Goal: Information Seeking & Learning: Learn about a topic

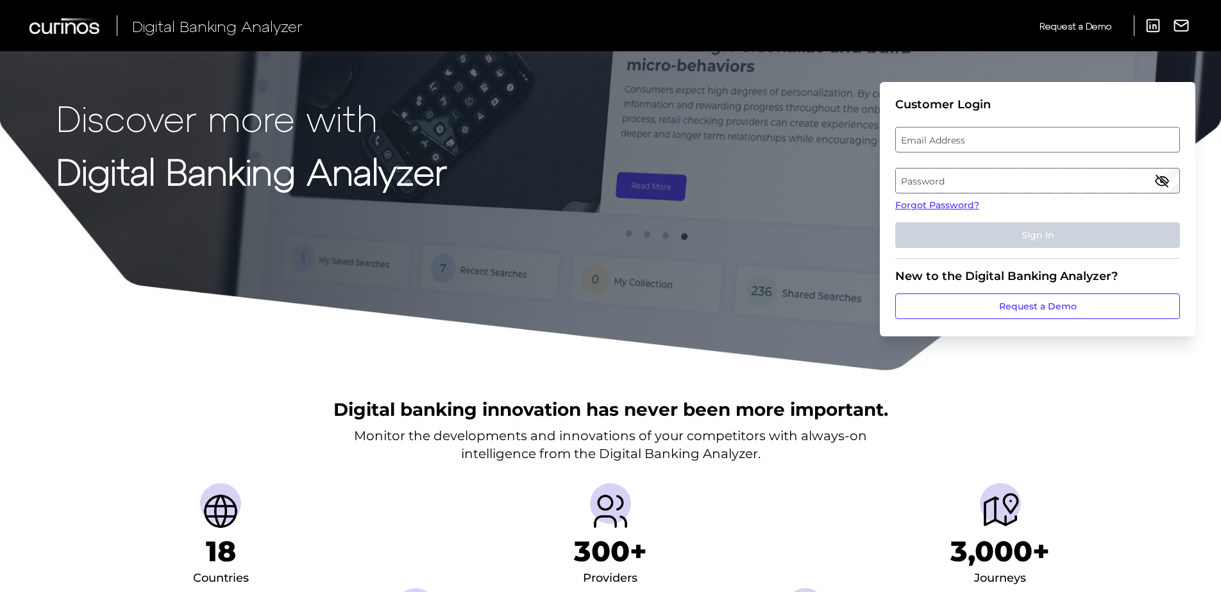
click at [1005, 145] on label "Email Address" at bounding box center [1037, 139] width 283 height 23
click at [1005, 145] on input "email" at bounding box center [1037, 140] width 285 height 26
click at [1042, 187] on label "Password" at bounding box center [1037, 180] width 283 height 23
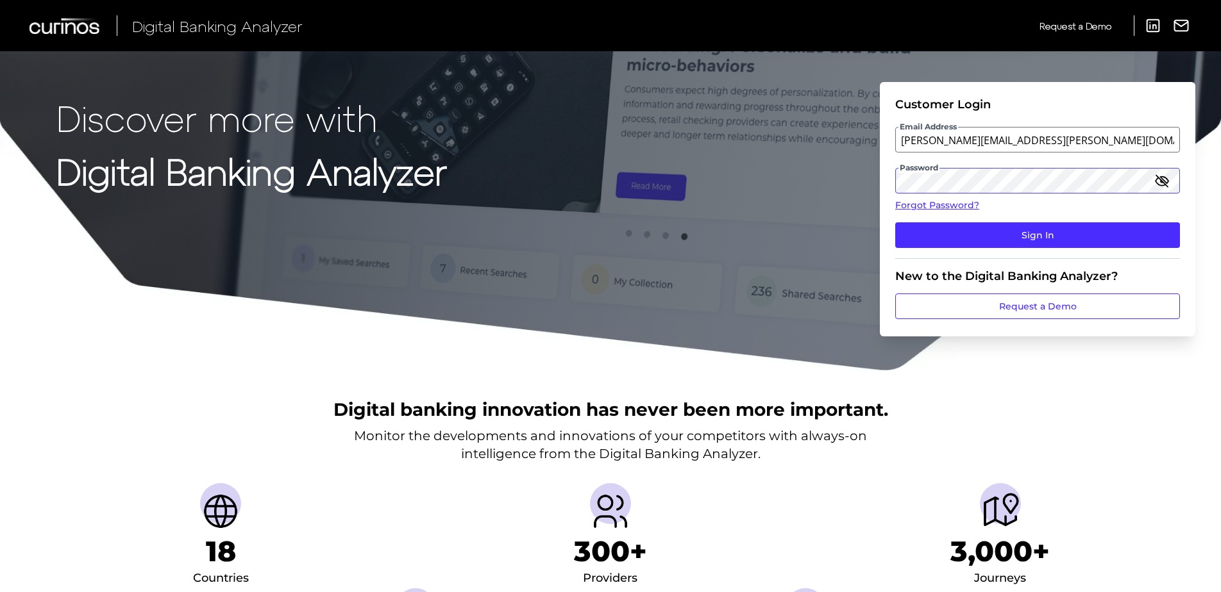
click at [895, 222] on button "Sign In" at bounding box center [1037, 235] width 285 height 26
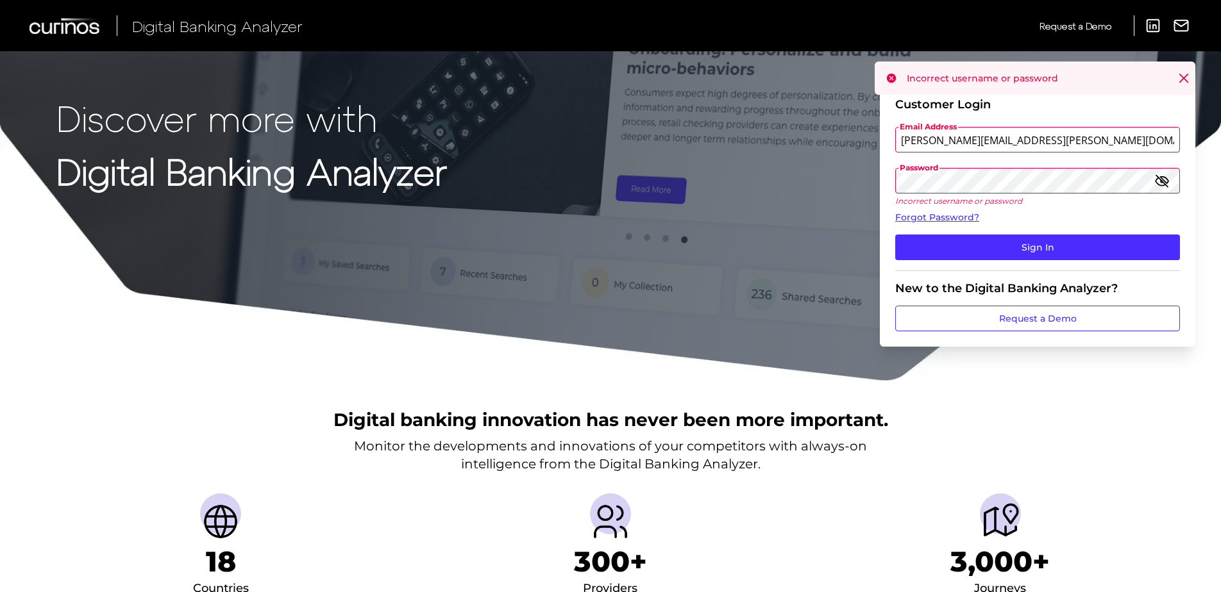
click at [990, 144] on input "[PERSON_NAME][EMAIL_ADDRESS][PERSON_NAME][DOMAIN_NAME]" at bounding box center [1037, 140] width 285 height 26
click at [1027, 139] on input "[PERSON_NAME][EMAIL_ADDRESS][PERSON_NAME][DOMAIN_NAME]" at bounding box center [1037, 140] width 285 height 26
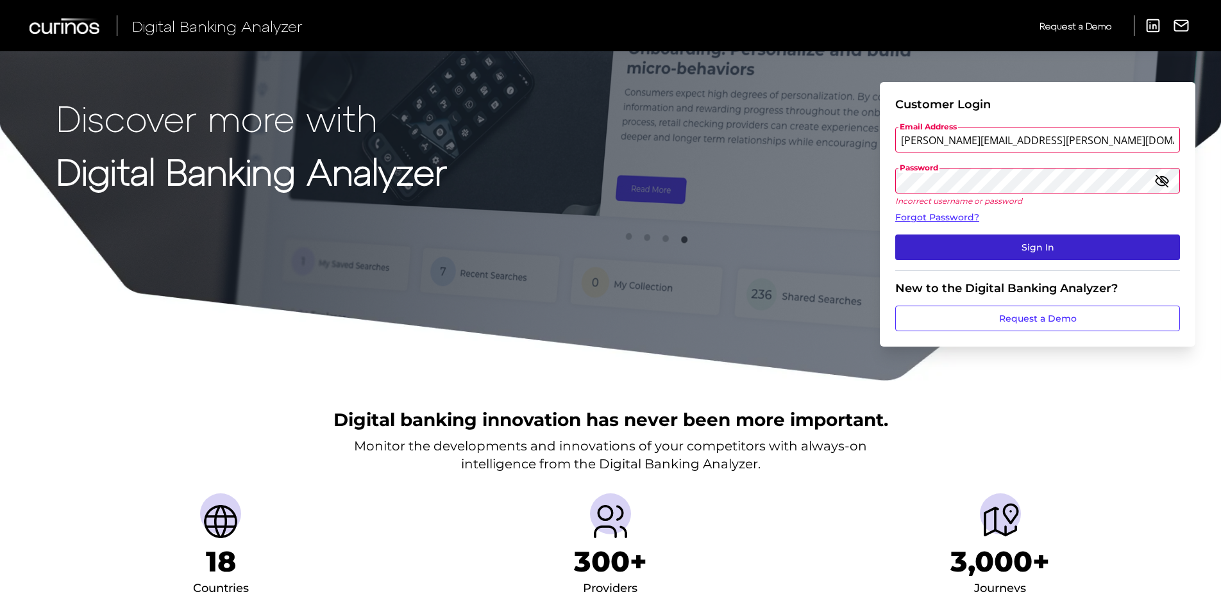
type input "[PERSON_NAME][EMAIL_ADDRESS][PERSON_NAME][DOMAIN_NAME]"
click at [1041, 241] on button "Sign In" at bounding box center [1037, 248] width 285 height 26
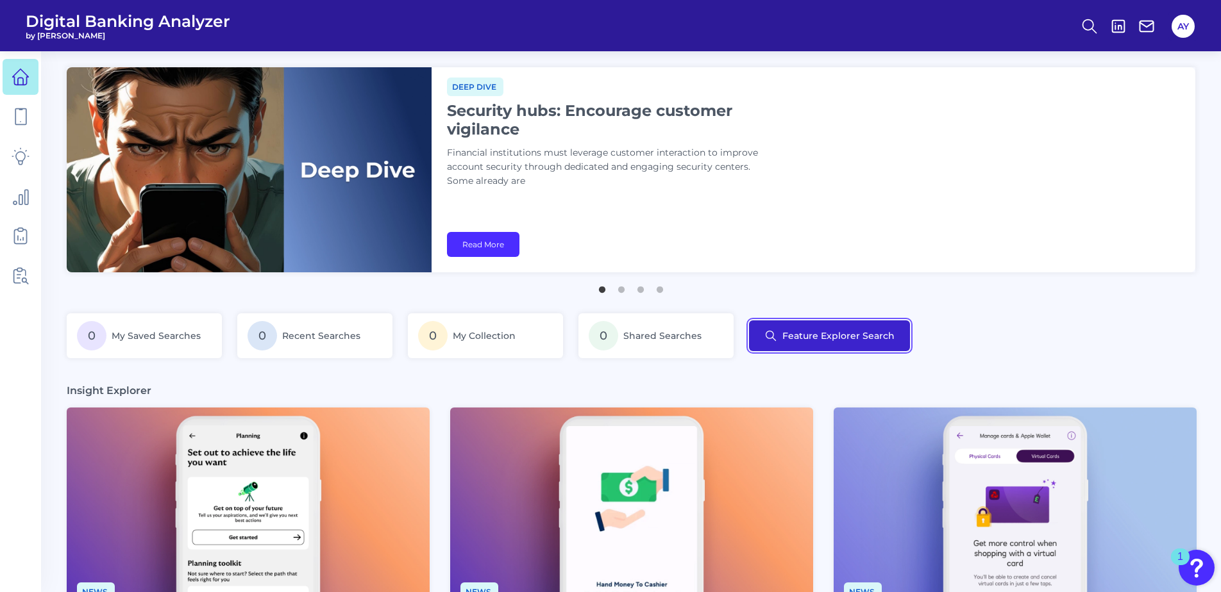
click at [810, 338] on button "Feature Explorer Search" at bounding box center [829, 336] width 161 height 31
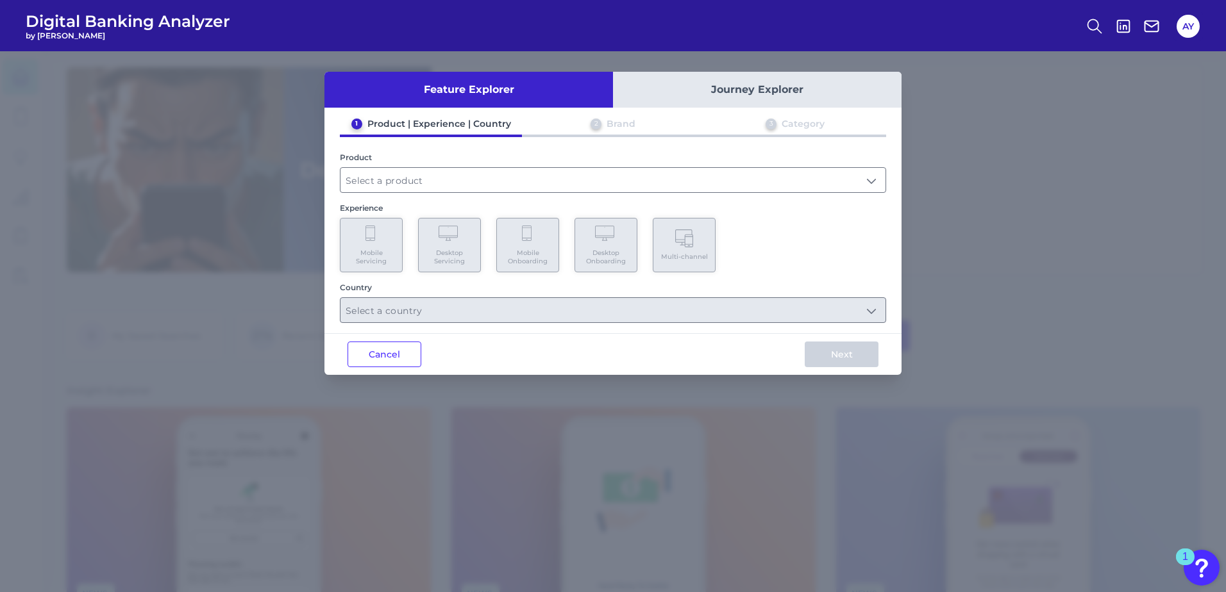
click at [772, 88] on button "Journey Explorer" at bounding box center [757, 90] width 288 height 36
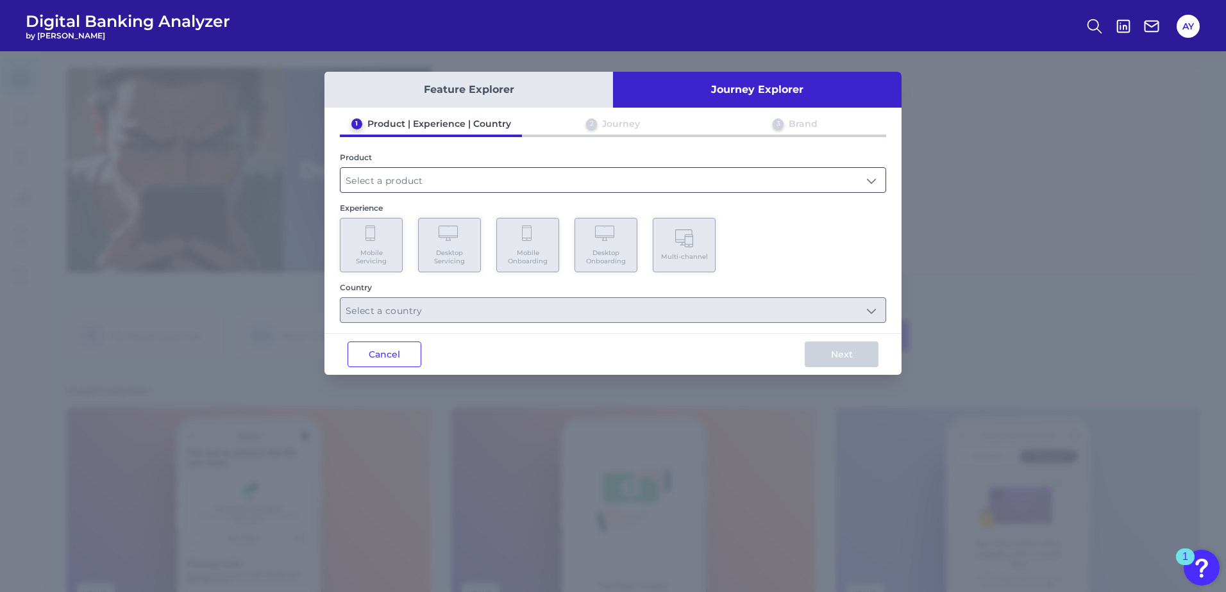
click at [397, 180] on input "text" at bounding box center [612, 180] width 545 height 24
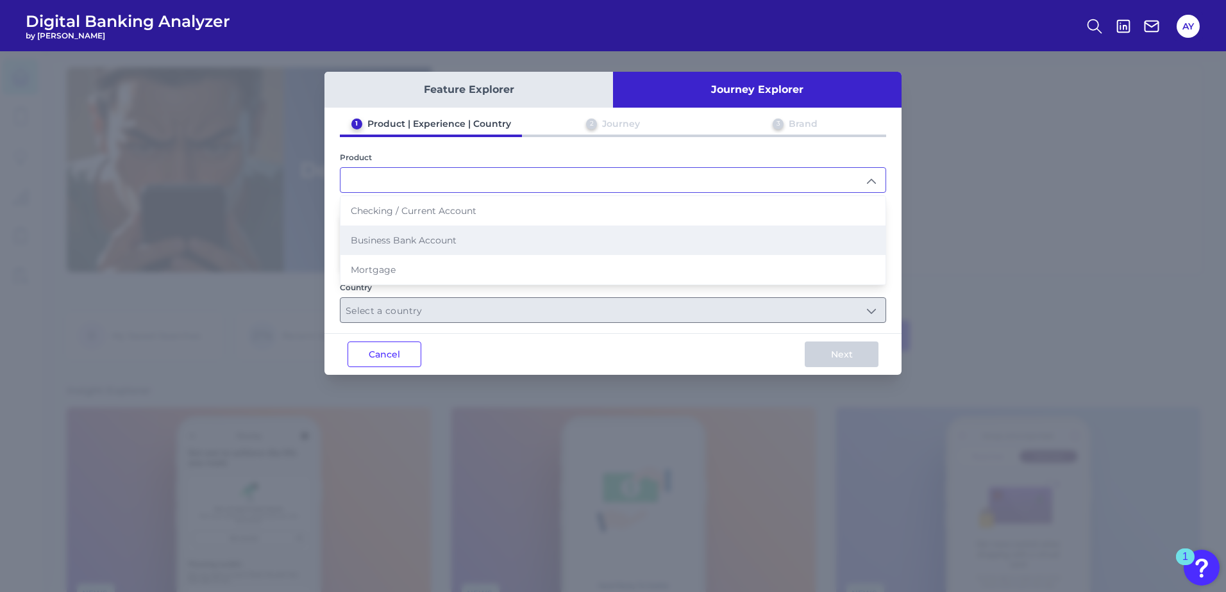
click at [401, 237] on span "Business Bank Account" at bounding box center [404, 241] width 106 height 12
type input "Business Bank Account"
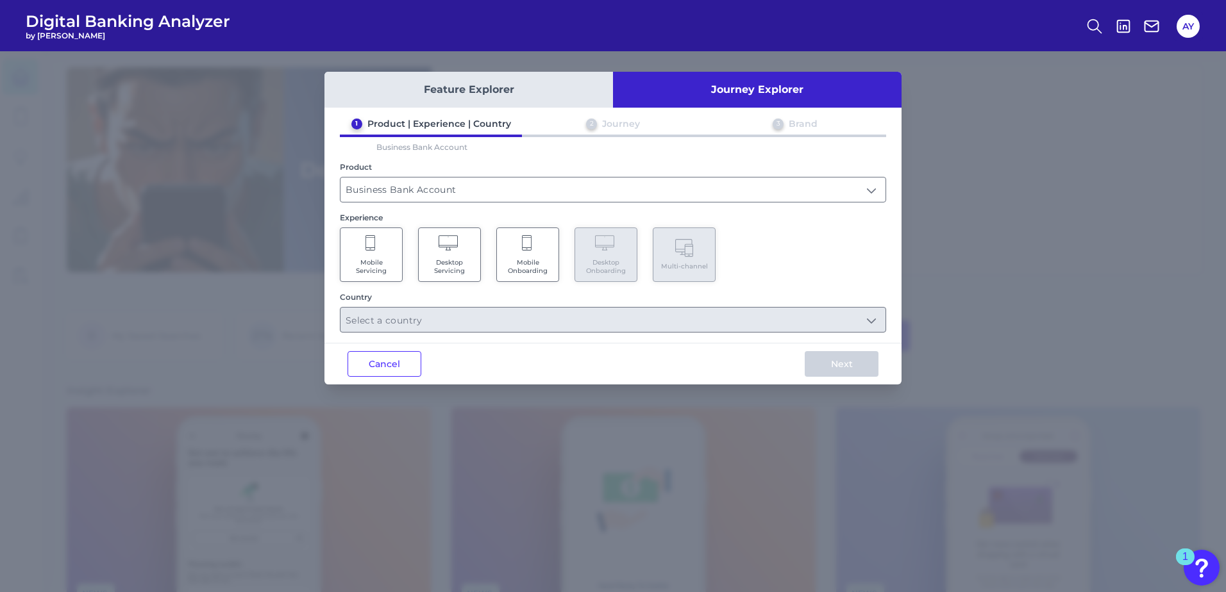
click at [538, 262] on span "Mobile Onboarding" at bounding box center [527, 266] width 49 height 17
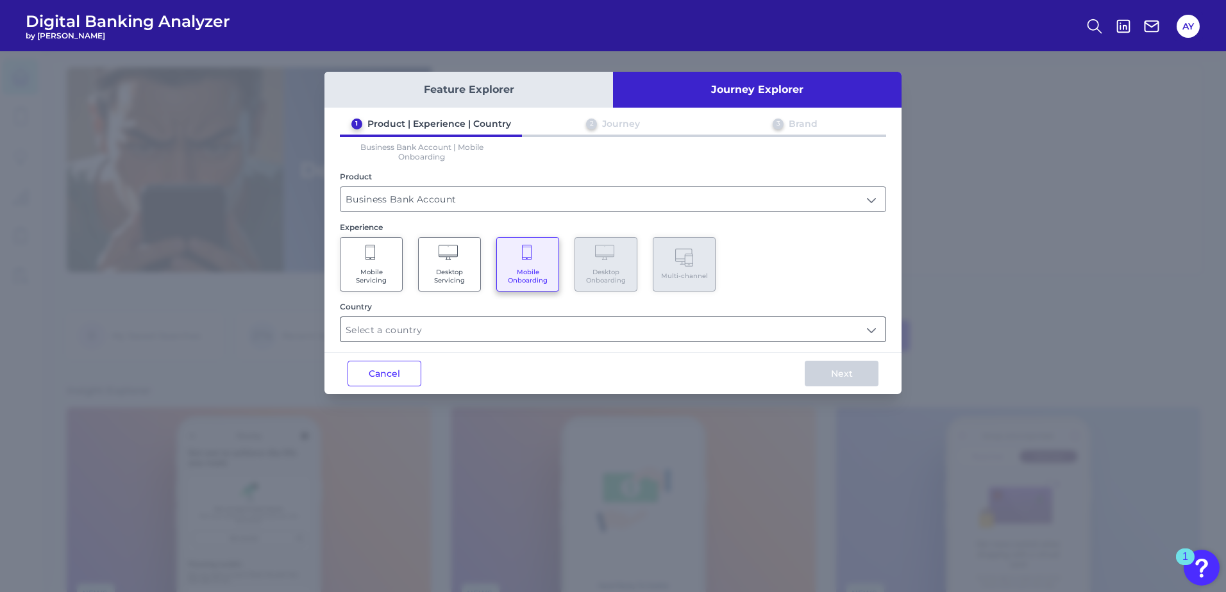
drag, startPoint x: 410, startPoint y: 318, endPoint x: 413, endPoint y: 324, distance: 7.2
click at [412, 323] on input "text" at bounding box center [612, 329] width 545 height 24
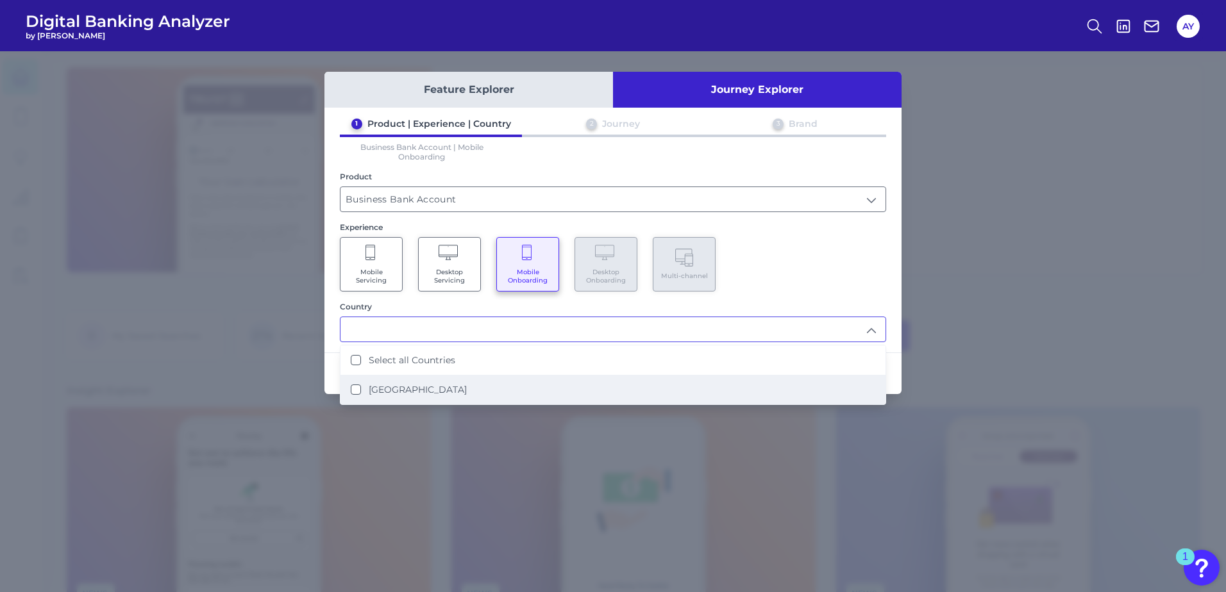
click at [355, 393] on States "[GEOGRAPHIC_DATA]" at bounding box center [356, 390] width 10 height 10
type input "Select all Countries"
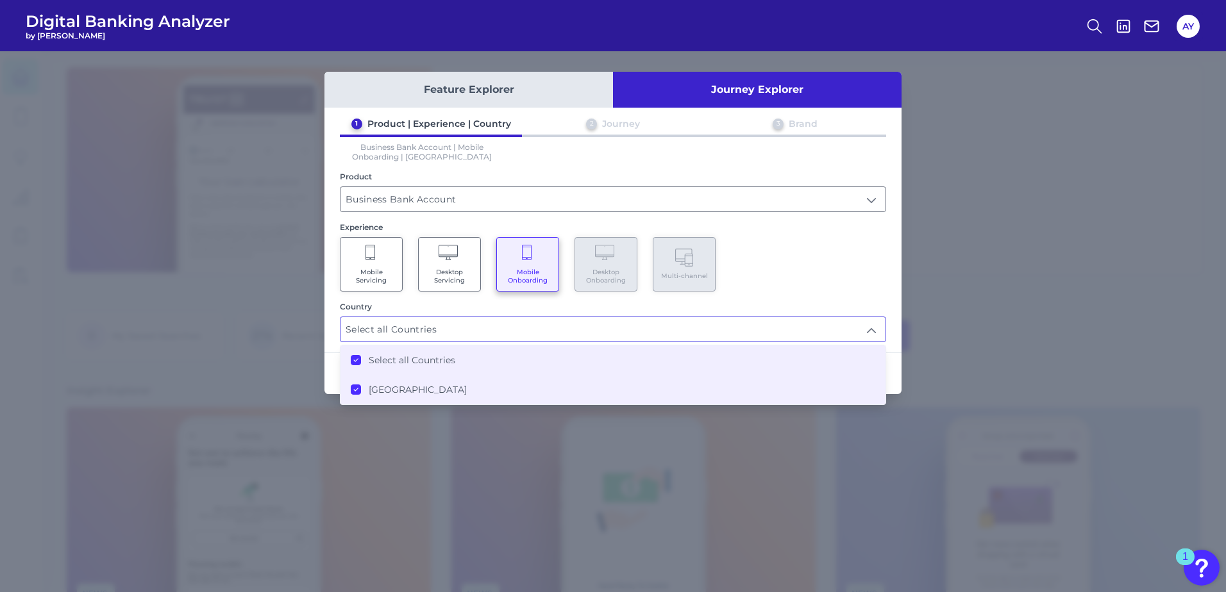
scroll to position [1, 0]
click at [844, 290] on div "Mobile Servicing Desktop Servicing Mobile Onboarding Desktop Onboarding Multi-c…" at bounding box center [613, 264] width 546 height 54
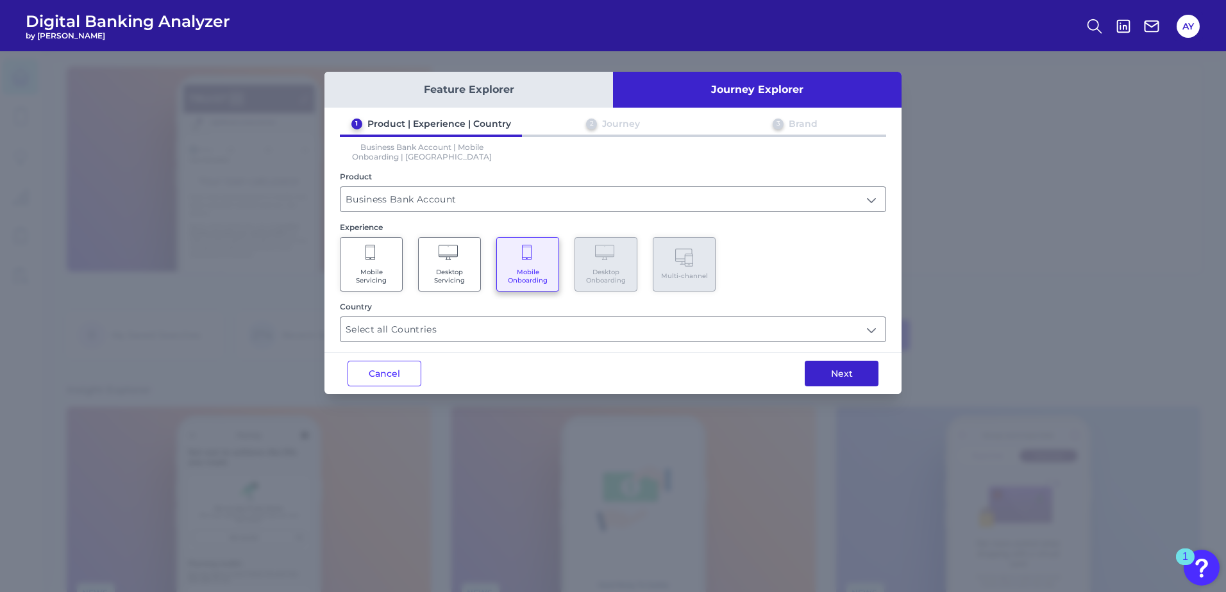
click at [860, 371] on button "Next" at bounding box center [842, 374] width 74 height 26
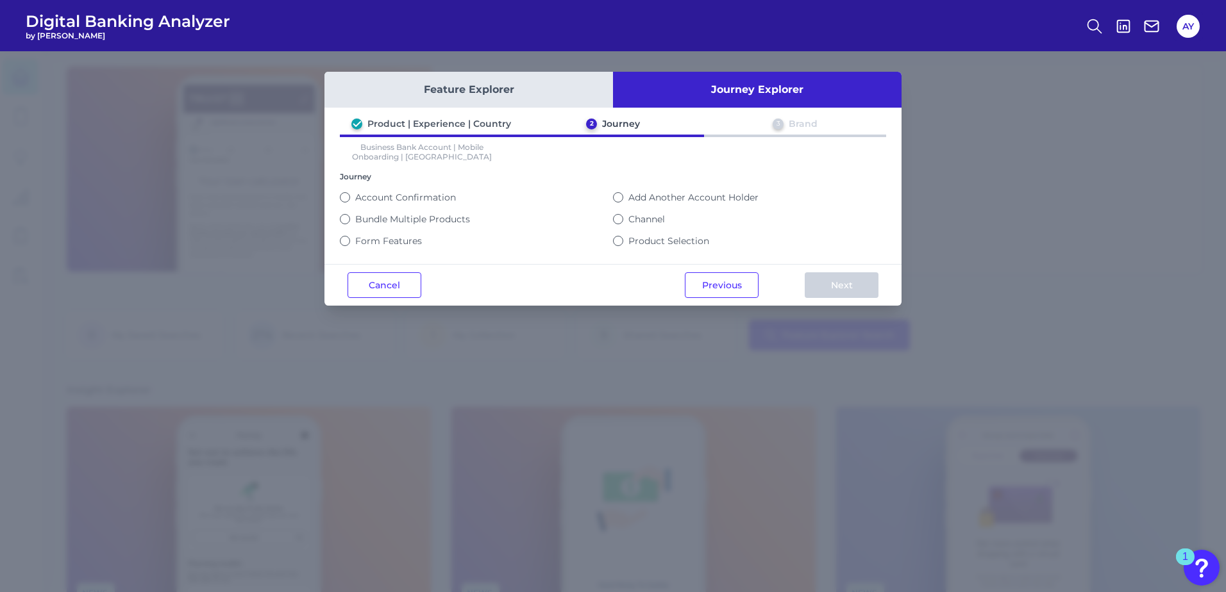
click at [635, 220] on label "Channel" at bounding box center [646, 219] width 37 height 12
click at [623, 220] on button "Channel" at bounding box center [618, 219] width 10 height 10
click at [857, 288] on button "Next" at bounding box center [842, 285] width 74 height 26
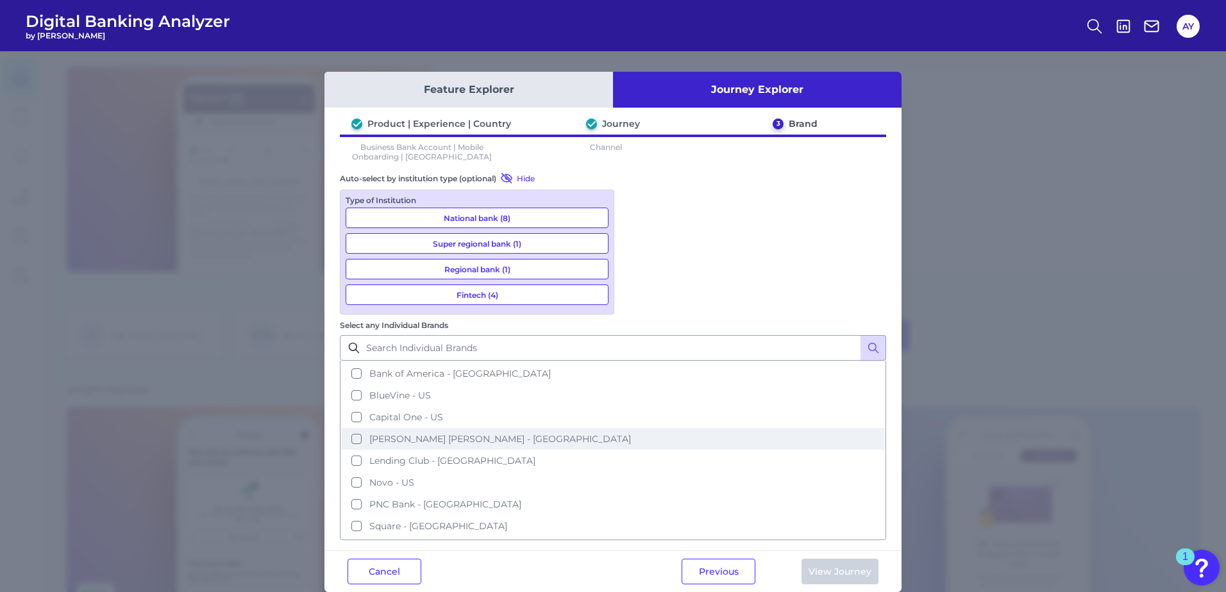
scroll to position [128, 0]
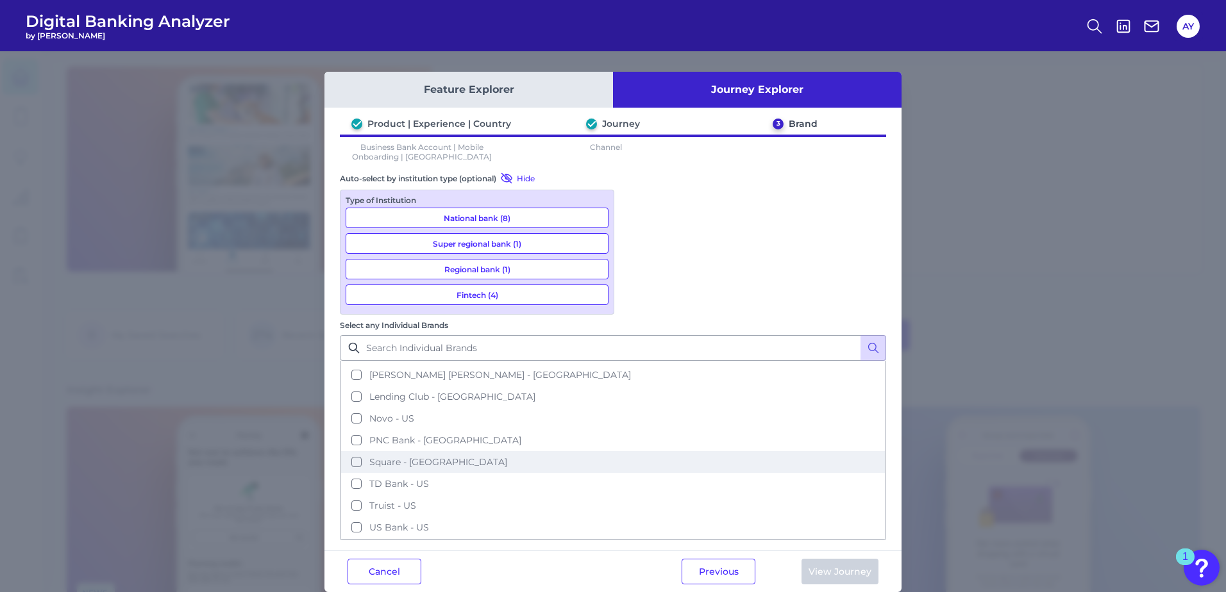
click at [507, 456] on span "Square - [GEOGRAPHIC_DATA]" at bounding box center [438, 462] width 138 height 12
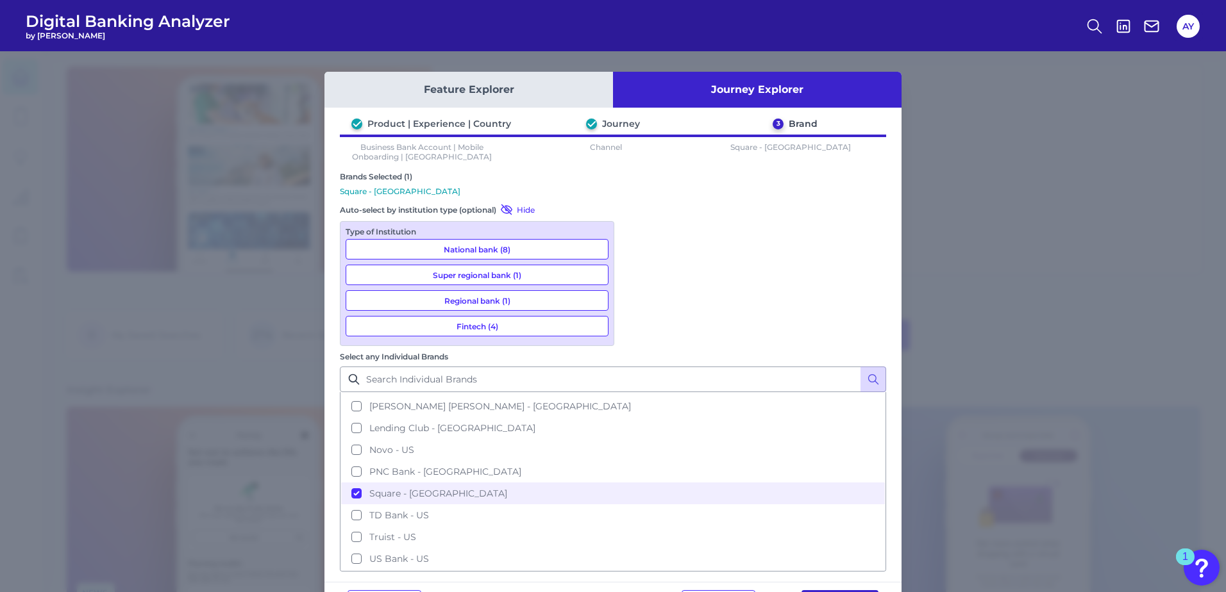
click at [849, 590] on button "View Journey" at bounding box center [839, 603] width 77 height 26
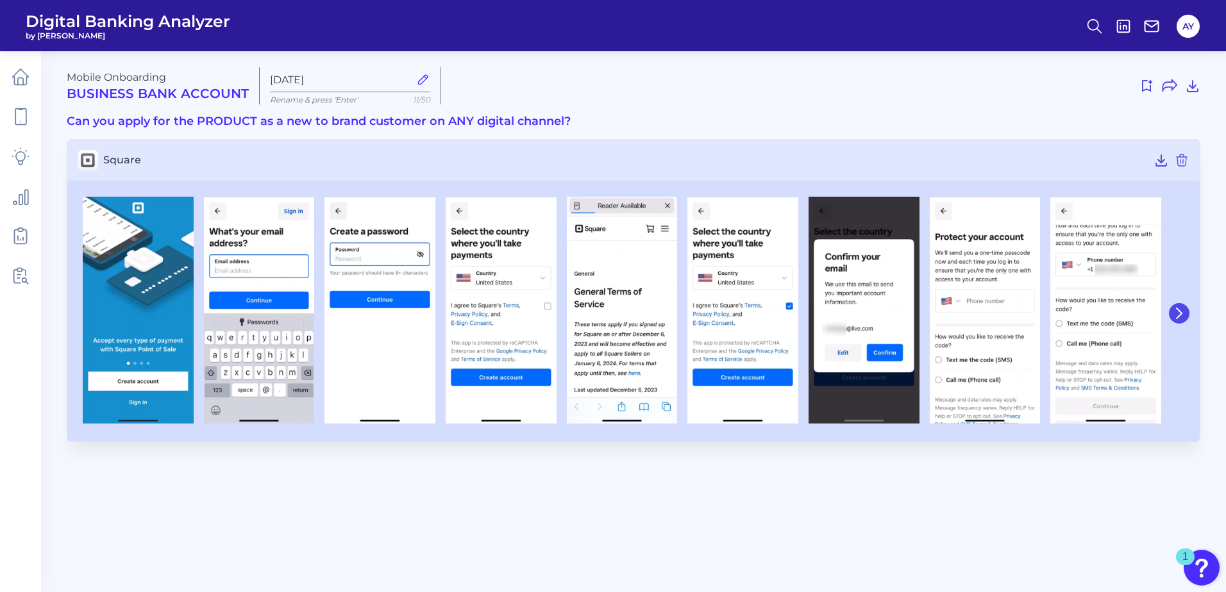
click at [1183, 313] on icon at bounding box center [1179, 314] width 12 height 12
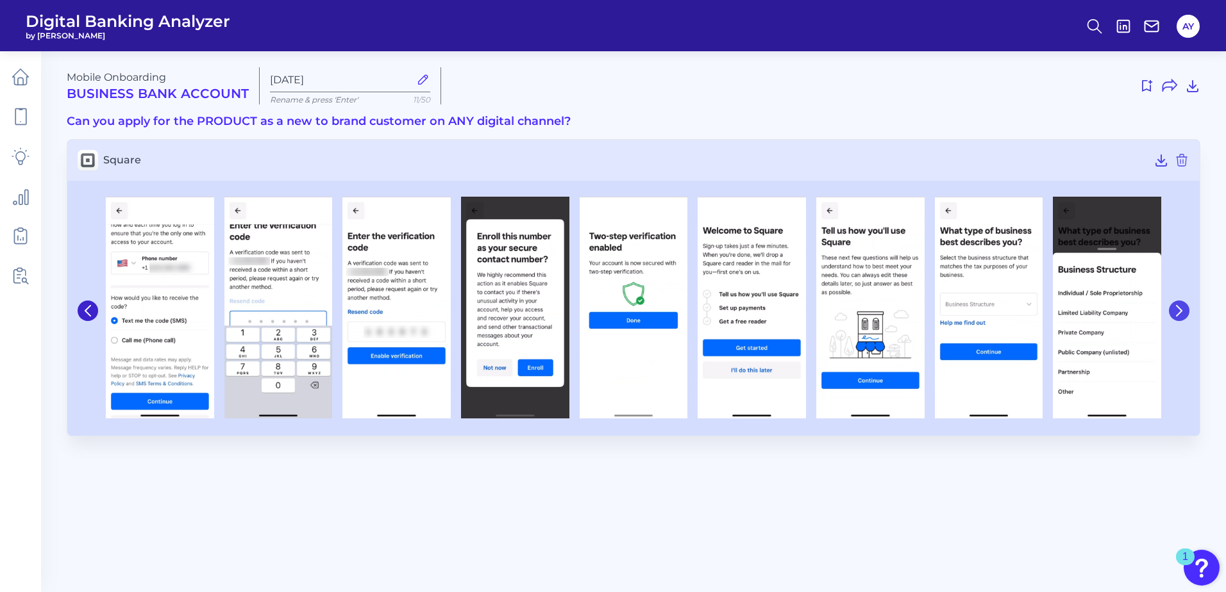
click at [1182, 313] on icon at bounding box center [1179, 311] width 12 height 12
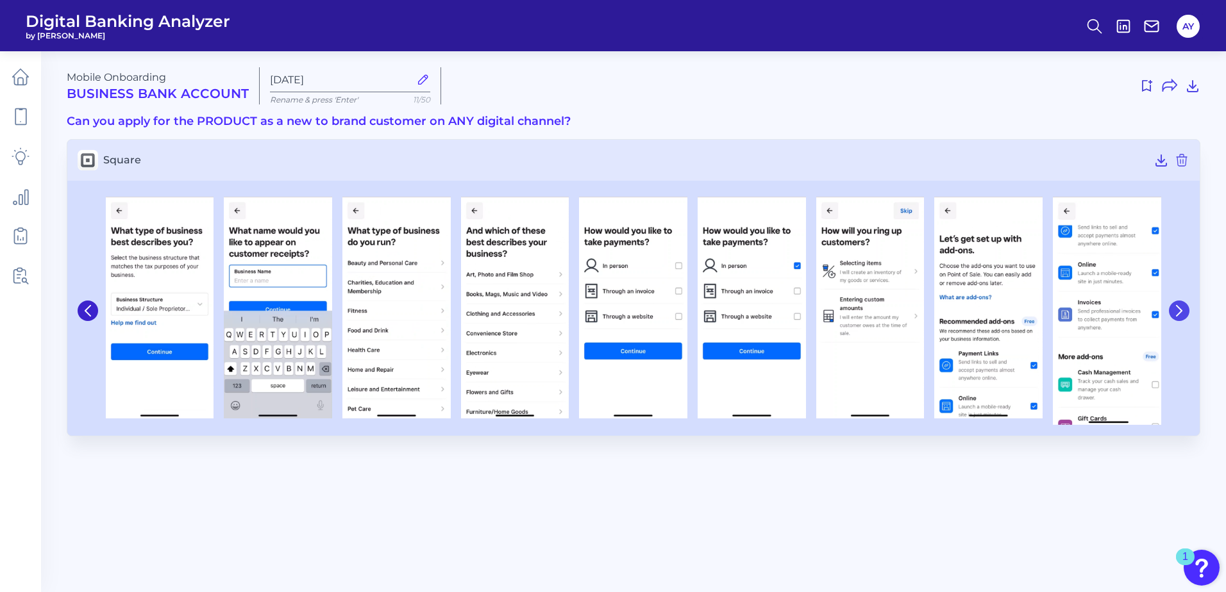
click at [1182, 313] on icon at bounding box center [1179, 311] width 12 height 12
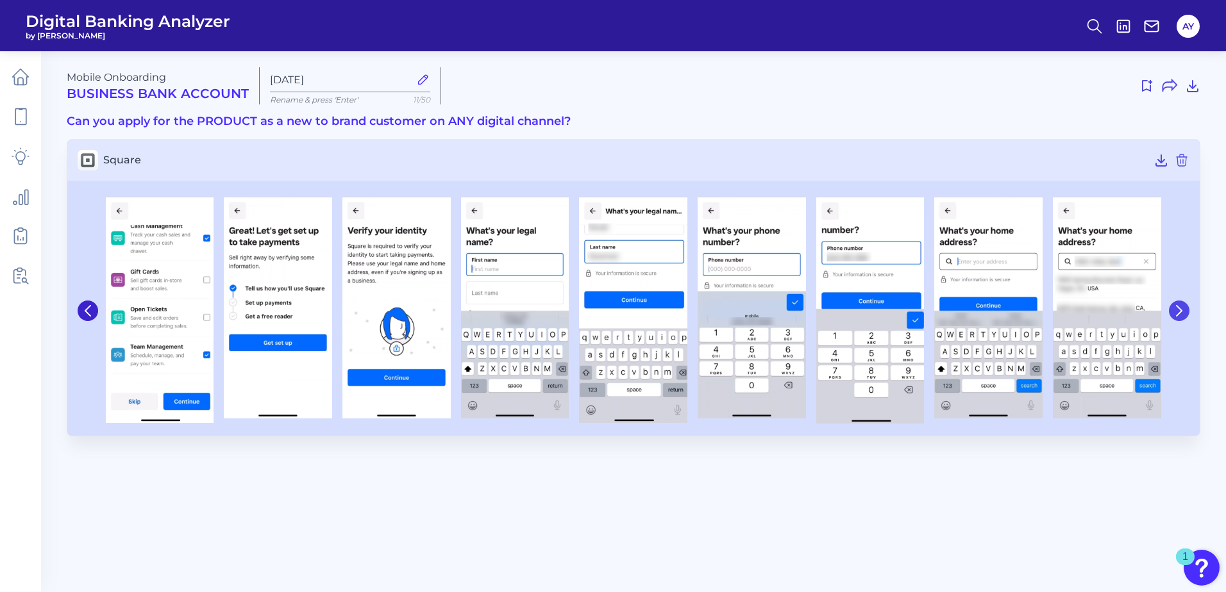
click at [1182, 313] on icon at bounding box center [1179, 311] width 12 height 12
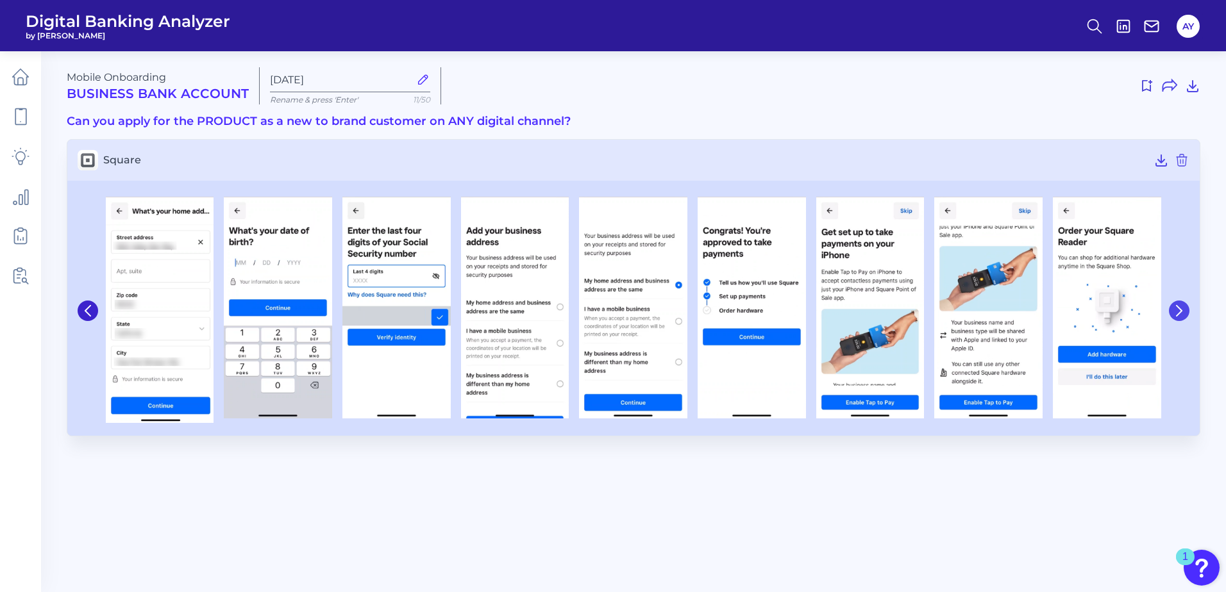
click at [1182, 313] on icon at bounding box center [1179, 311] width 12 height 12
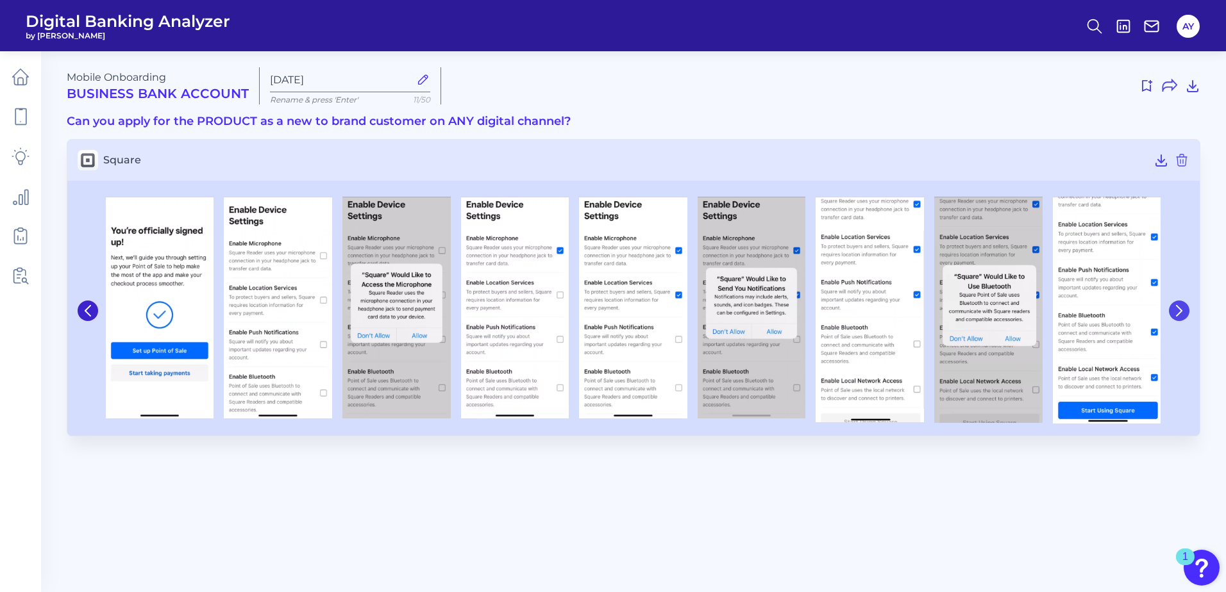
click at [1181, 314] on icon at bounding box center [1179, 311] width 12 height 12
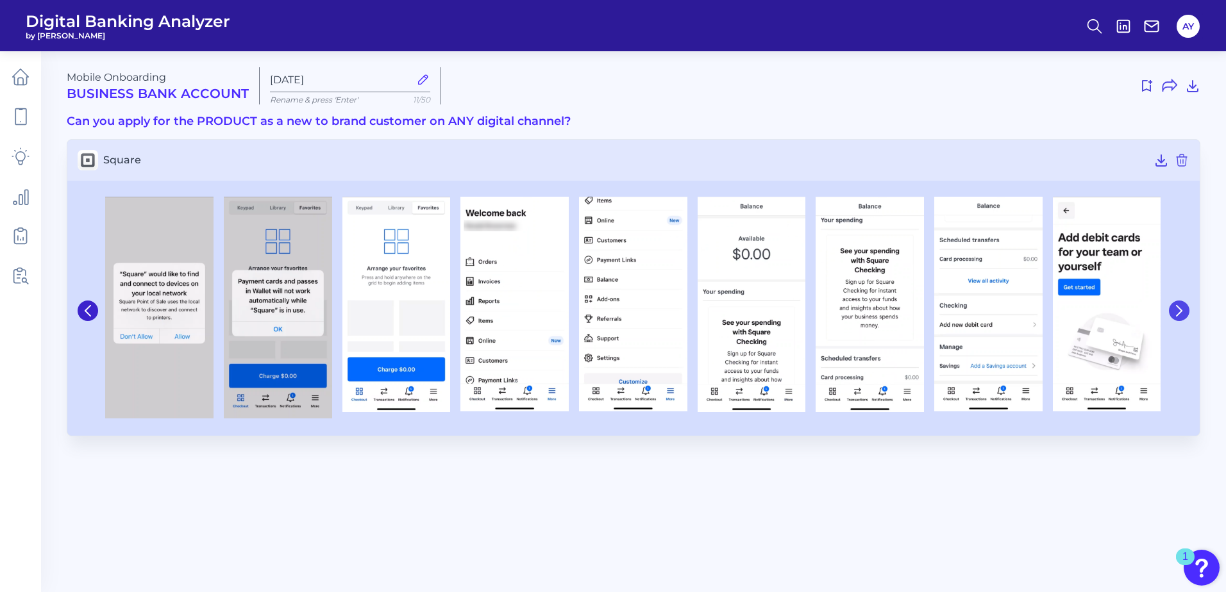
click at [1181, 308] on icon at bounding box center [1179, 311] width 12 height 12
